Goal: Transaction & Acquisition: Purchase product/service

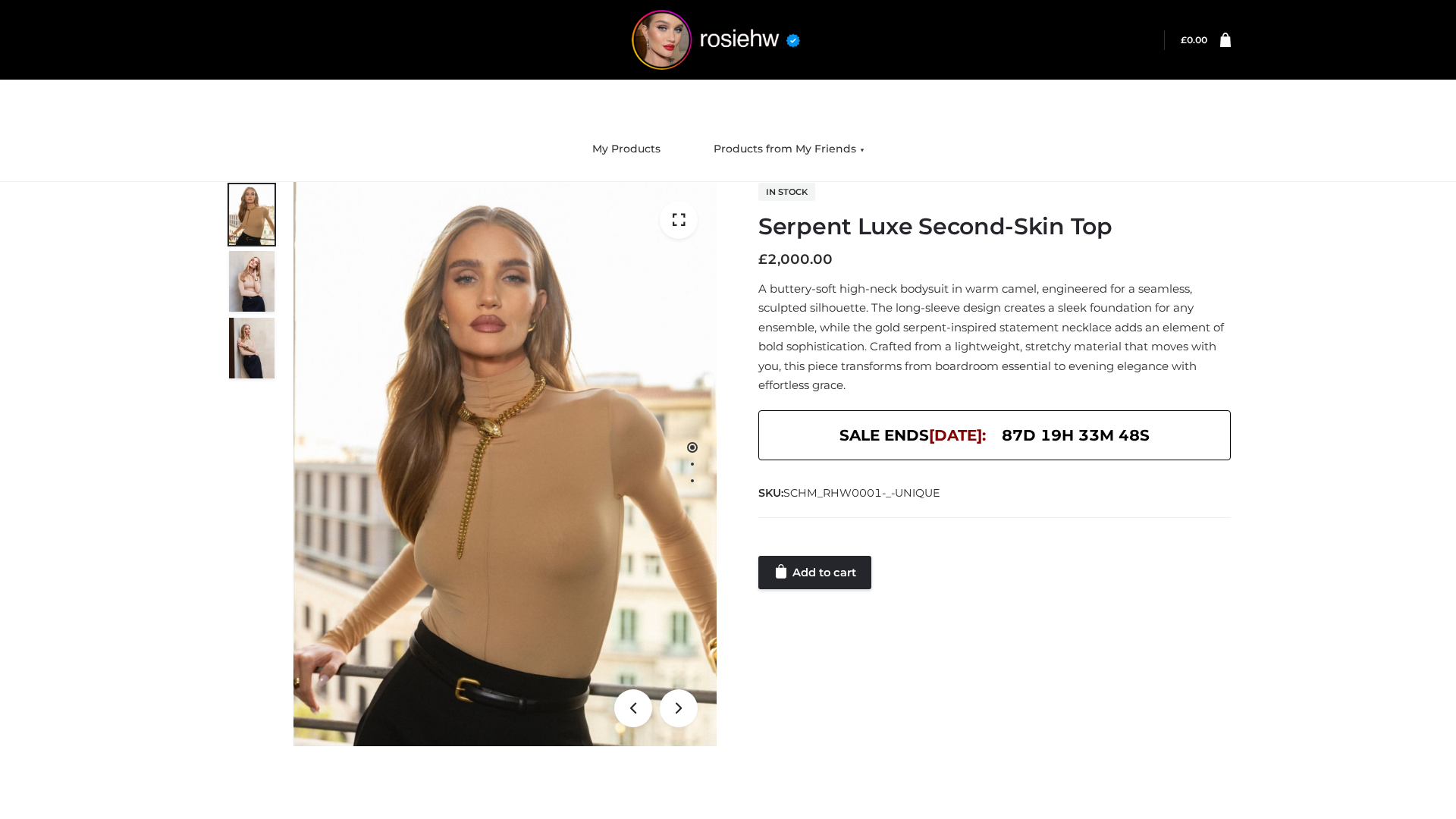
click at [816, 573] on link "Add to cart" at bounding box center [815, 572] width 113 height 33
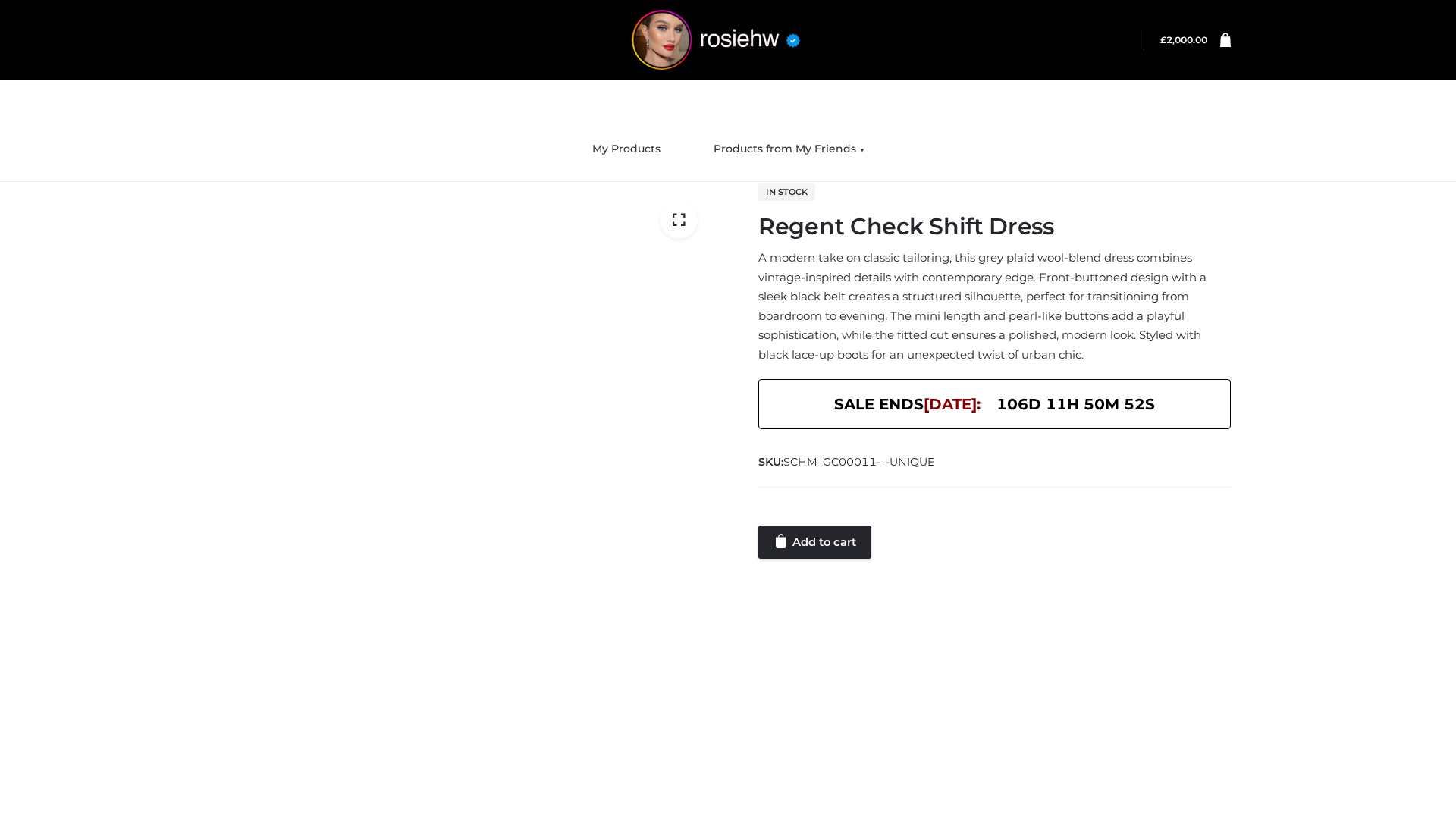
click at [816, 541] on link "Add to cart" at bounding box center [815, 541] width 113 height 33
